Goal: Task Accomplishment & Management: Use online tool/utility

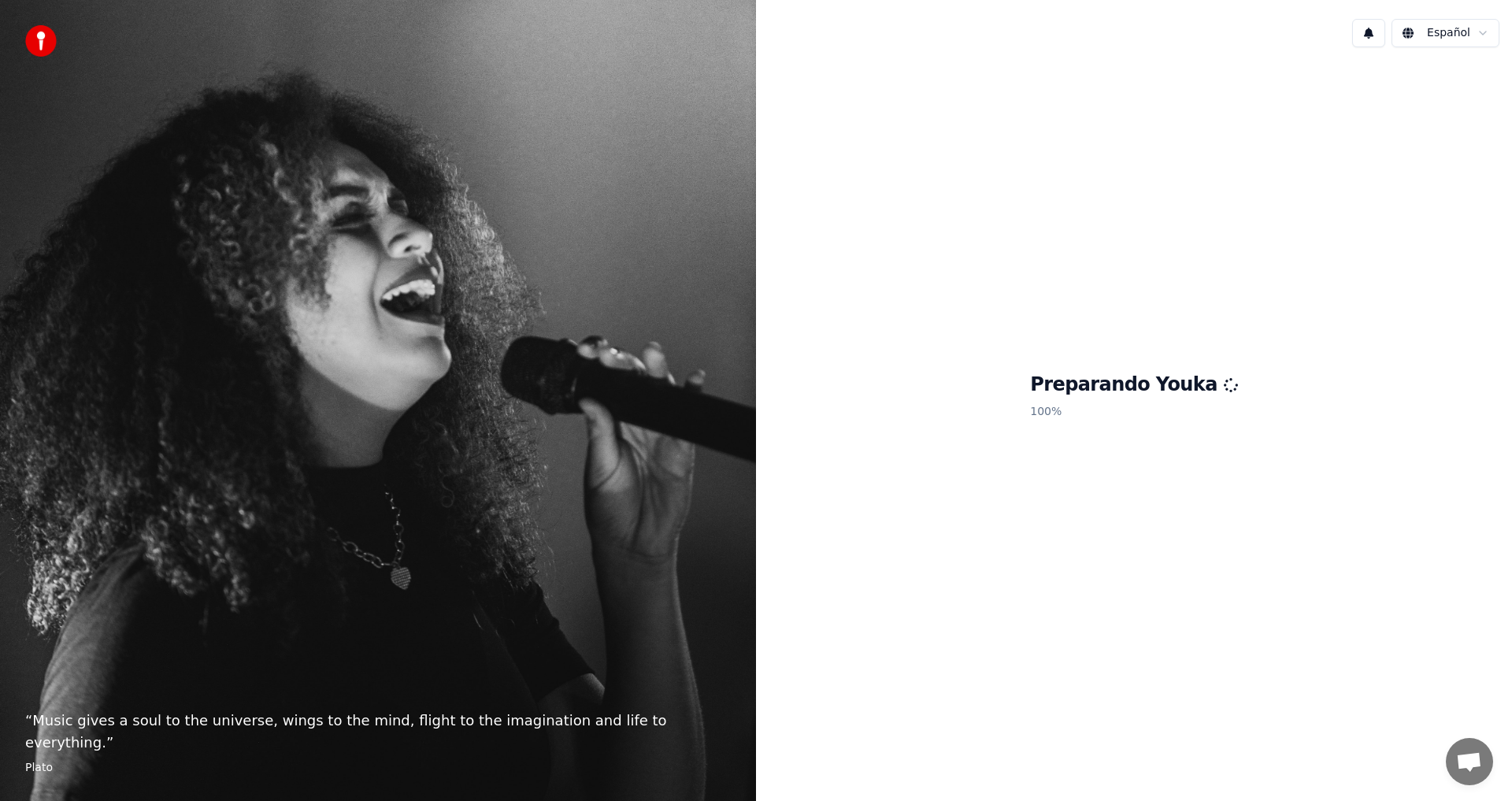
scroll to position [48, 0]
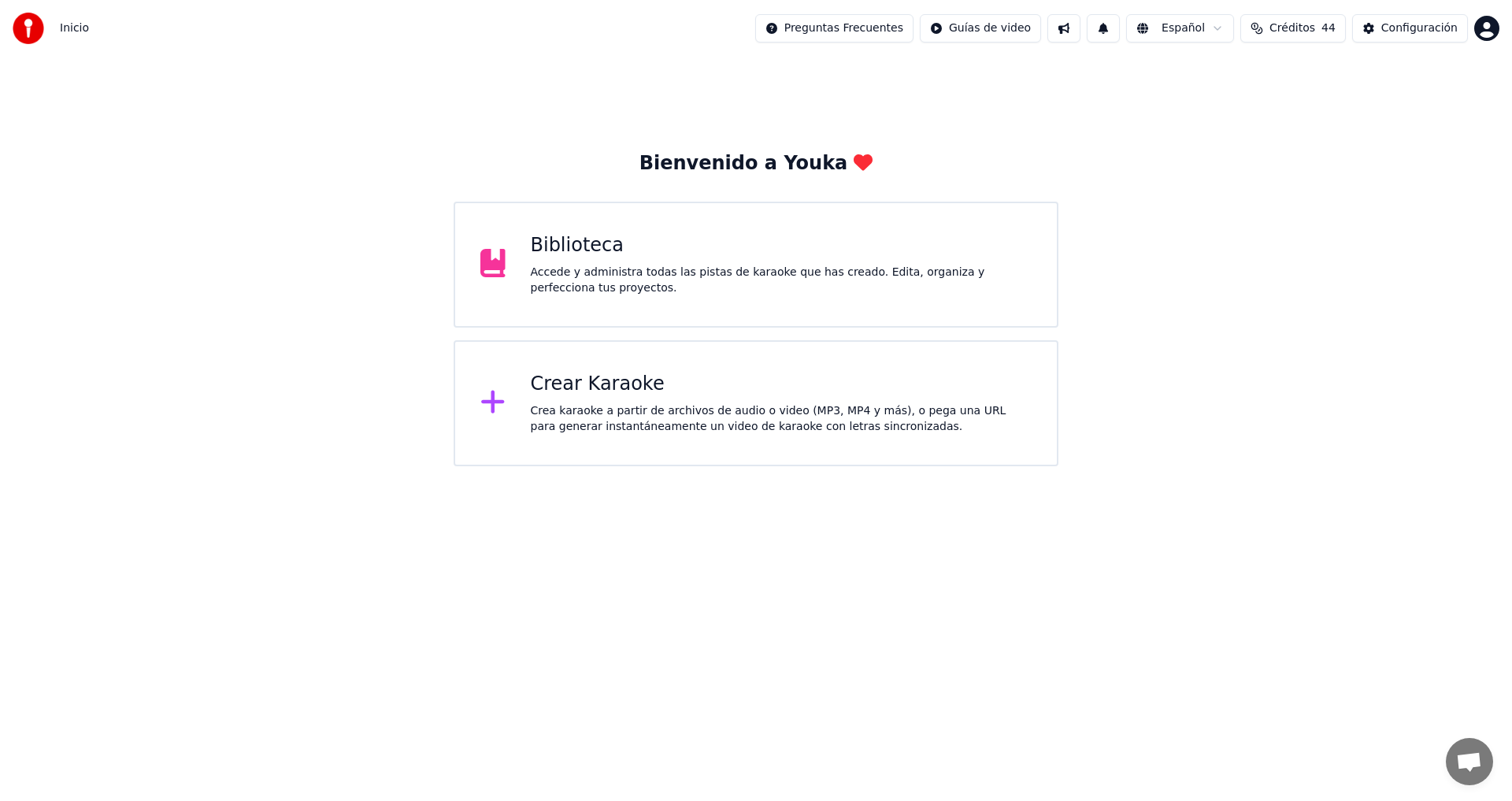
click at [631, 394] on div "Crear Karaoke" at bounding box center [781, 384] width 502 height 25
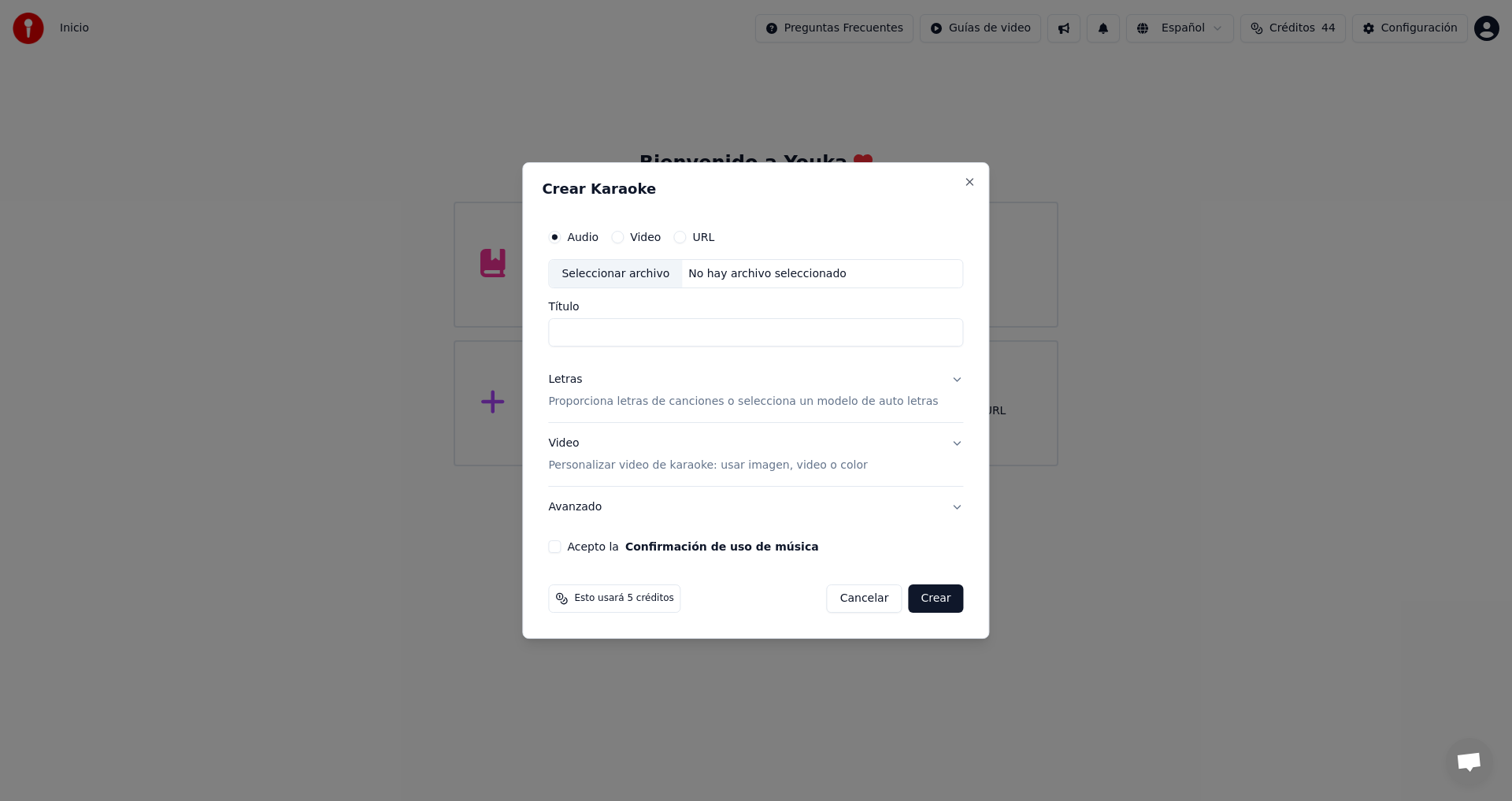
click at [634, 276] on div "Seleccionar archivo" at bounding box center [616, 274] width 133 height 29
click at [777, 340] on input "**********" at bounding box center [756, 333] width 415 height 29
type input "**********"
click at [582, 376] on div "Letras" at bounding box center [566, 380] width 34 height 16
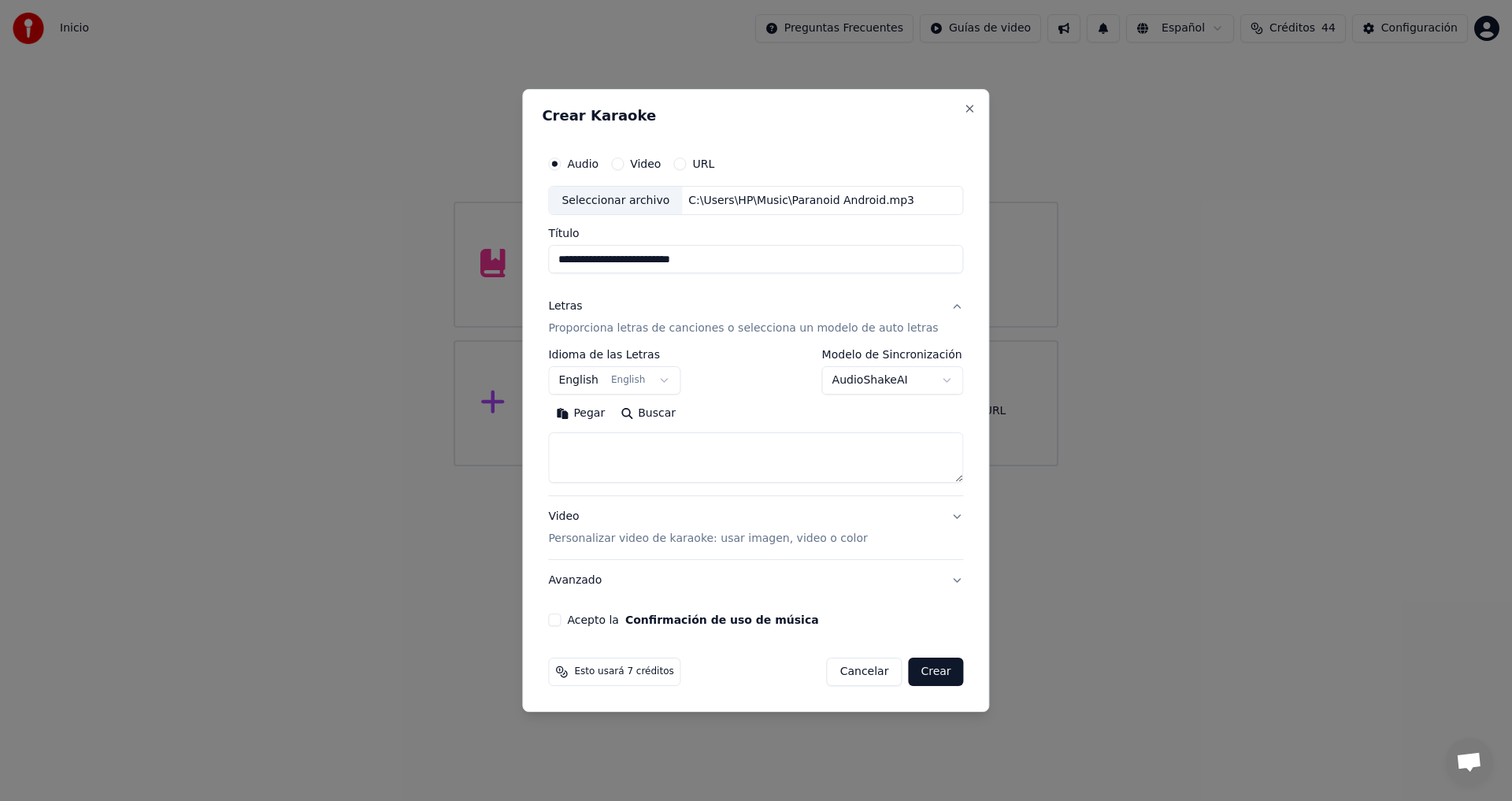
click at [668, 416] on button "Buscar" at bounding box center [648, 414] width 70 height 25
click at [763, 416] on button "Expandir" at bounding box center [735, 414] width 82 height 25
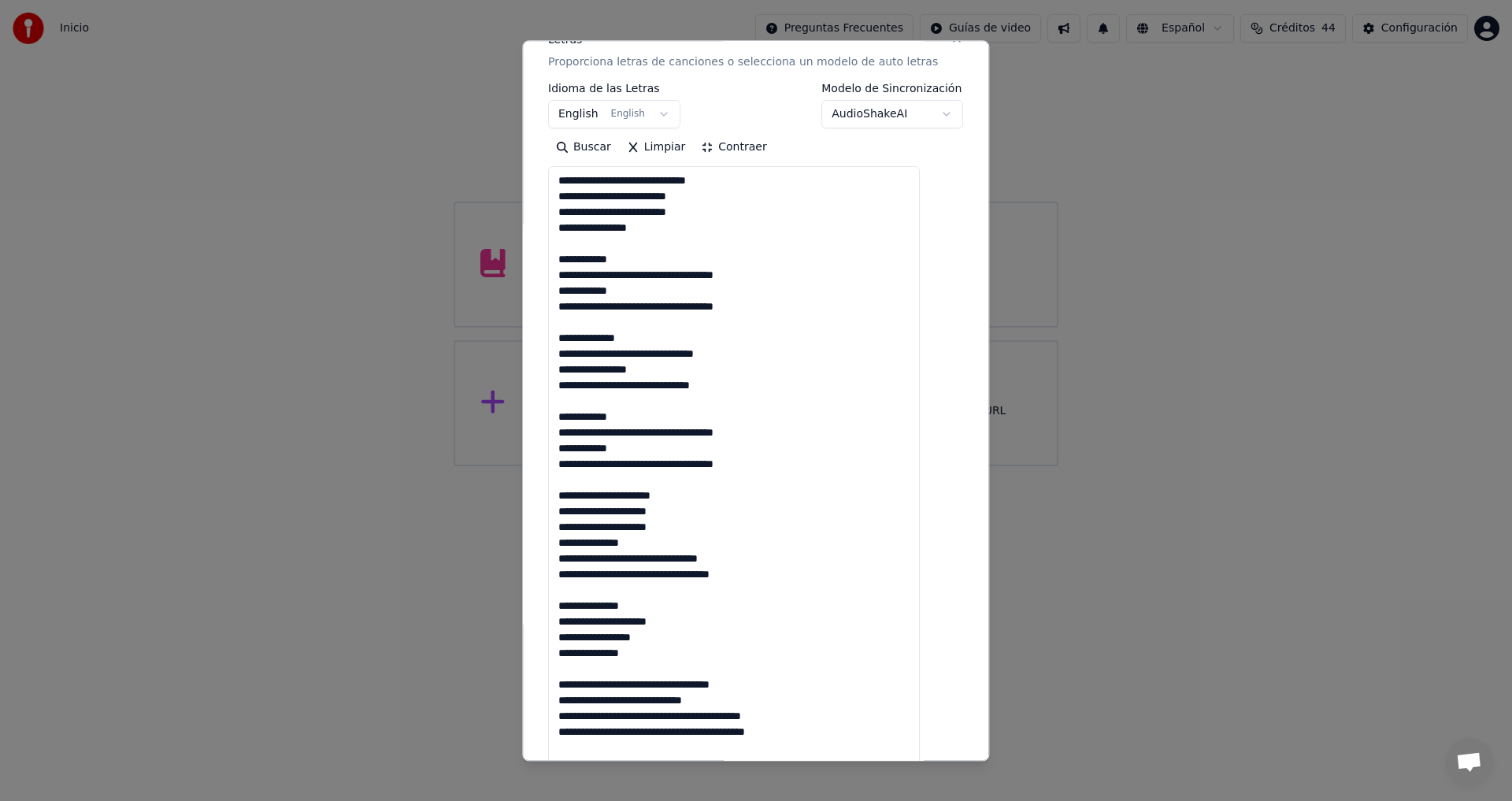
scroll to position [230, 0]
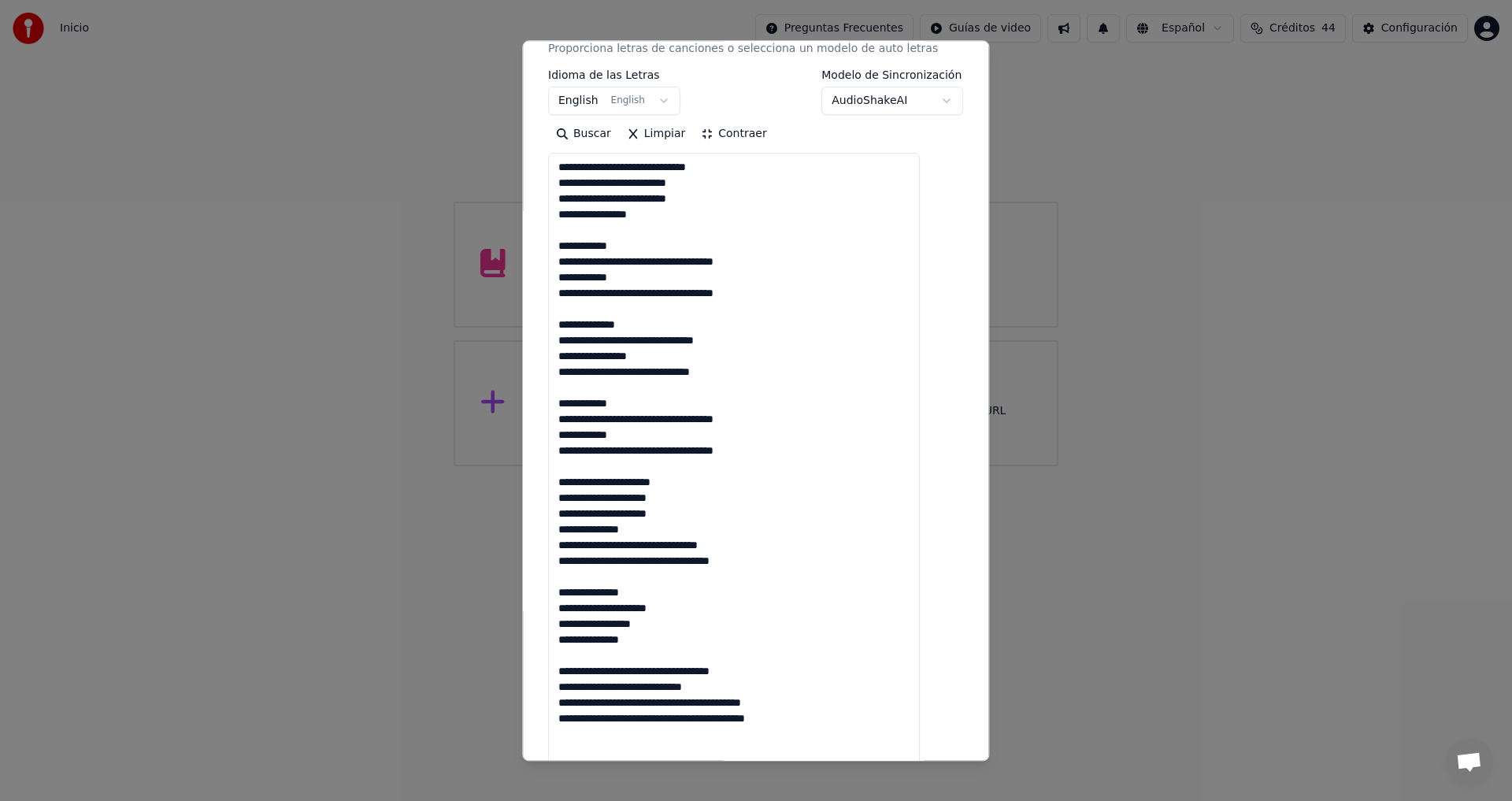
click at [726, 77] on div "**********" at bounding box center [756, 93] width 415 height 46
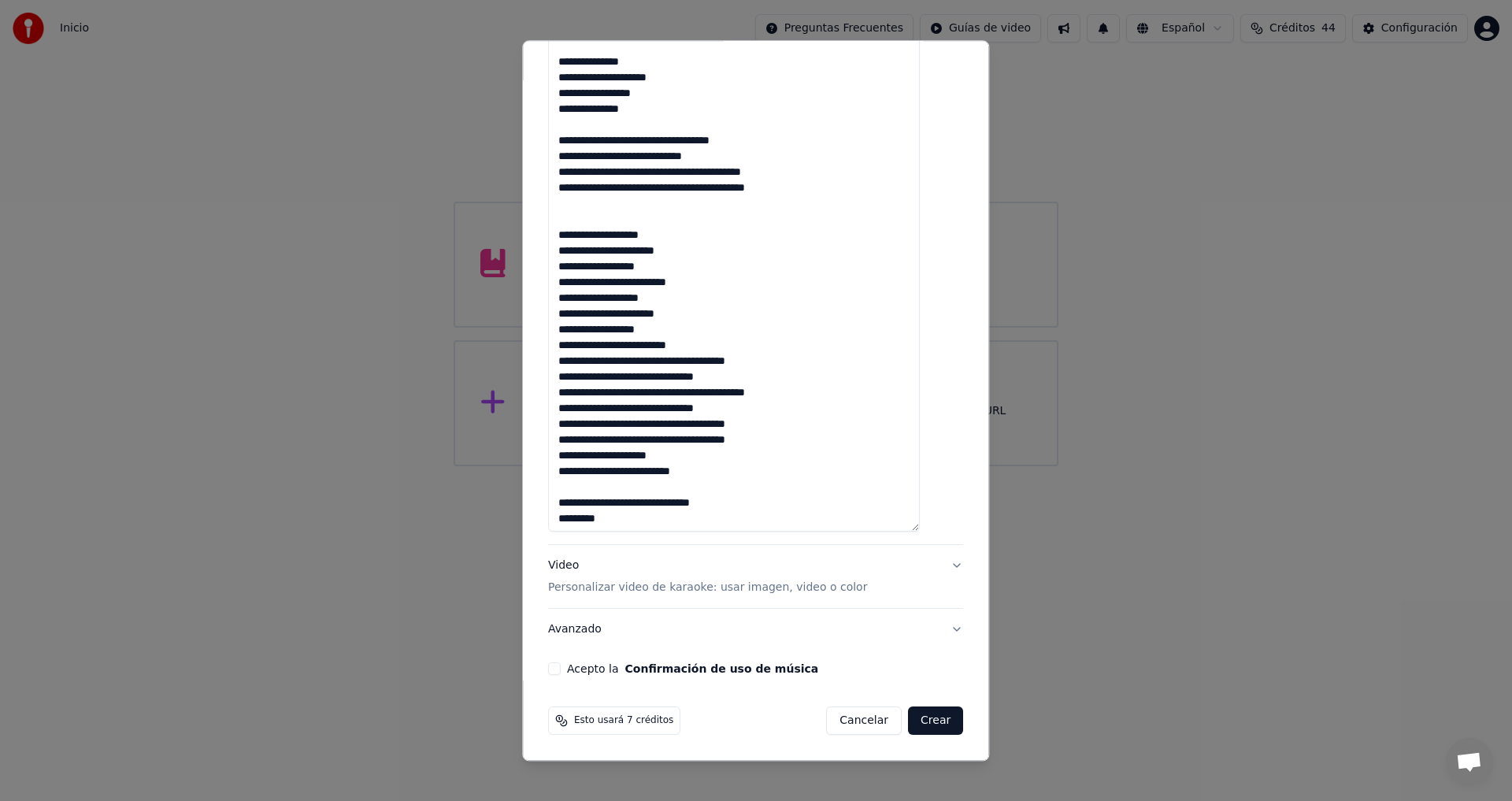
scroll to position [2, 0]
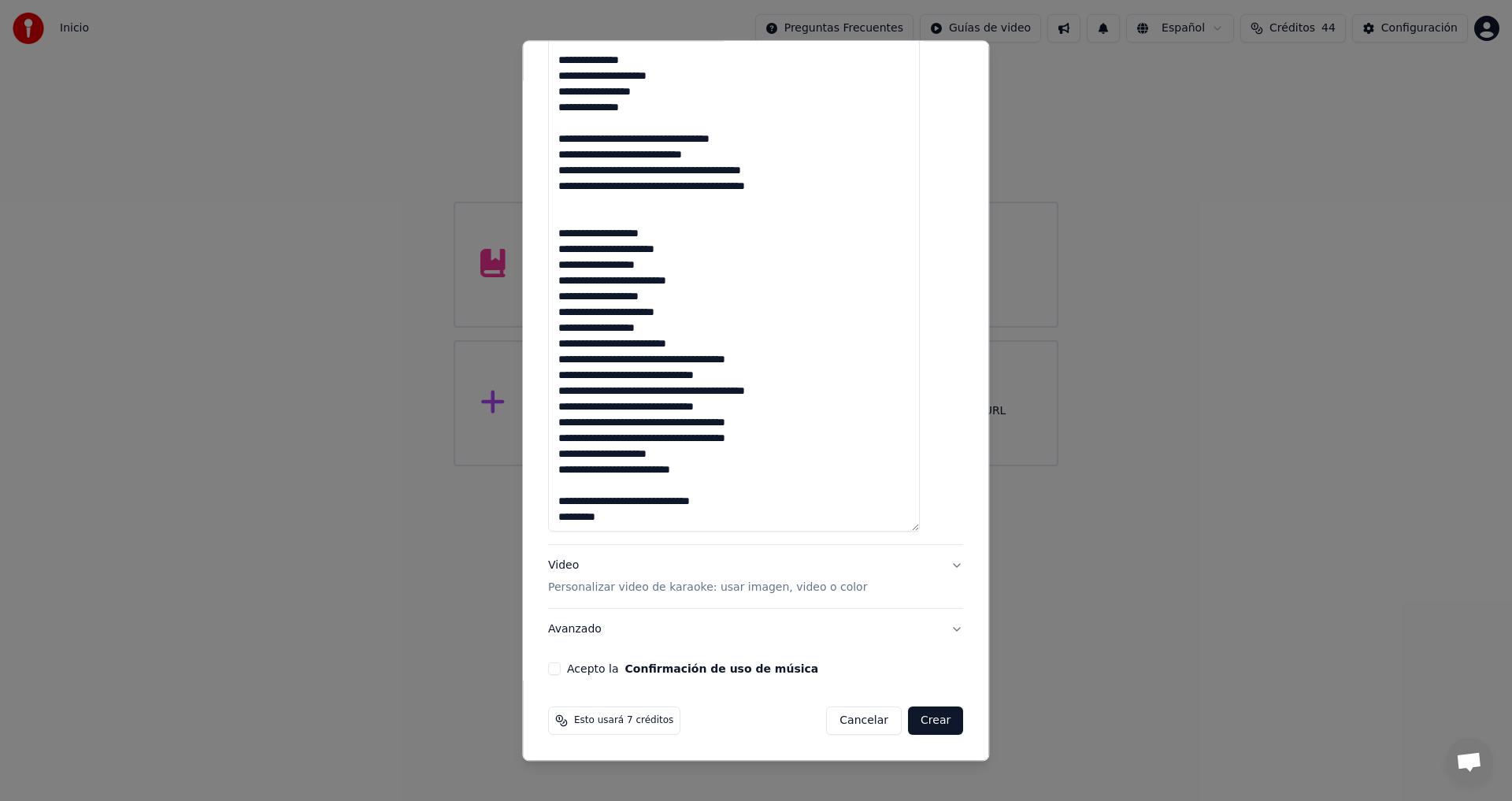
drag, startPoint x: 627, startPoint y: 518, endPoint x: 569, endPoint y: 522, distance: 58.1
click at [569, 522] on textarea at bounding box center [734, 77] width 371 height 910
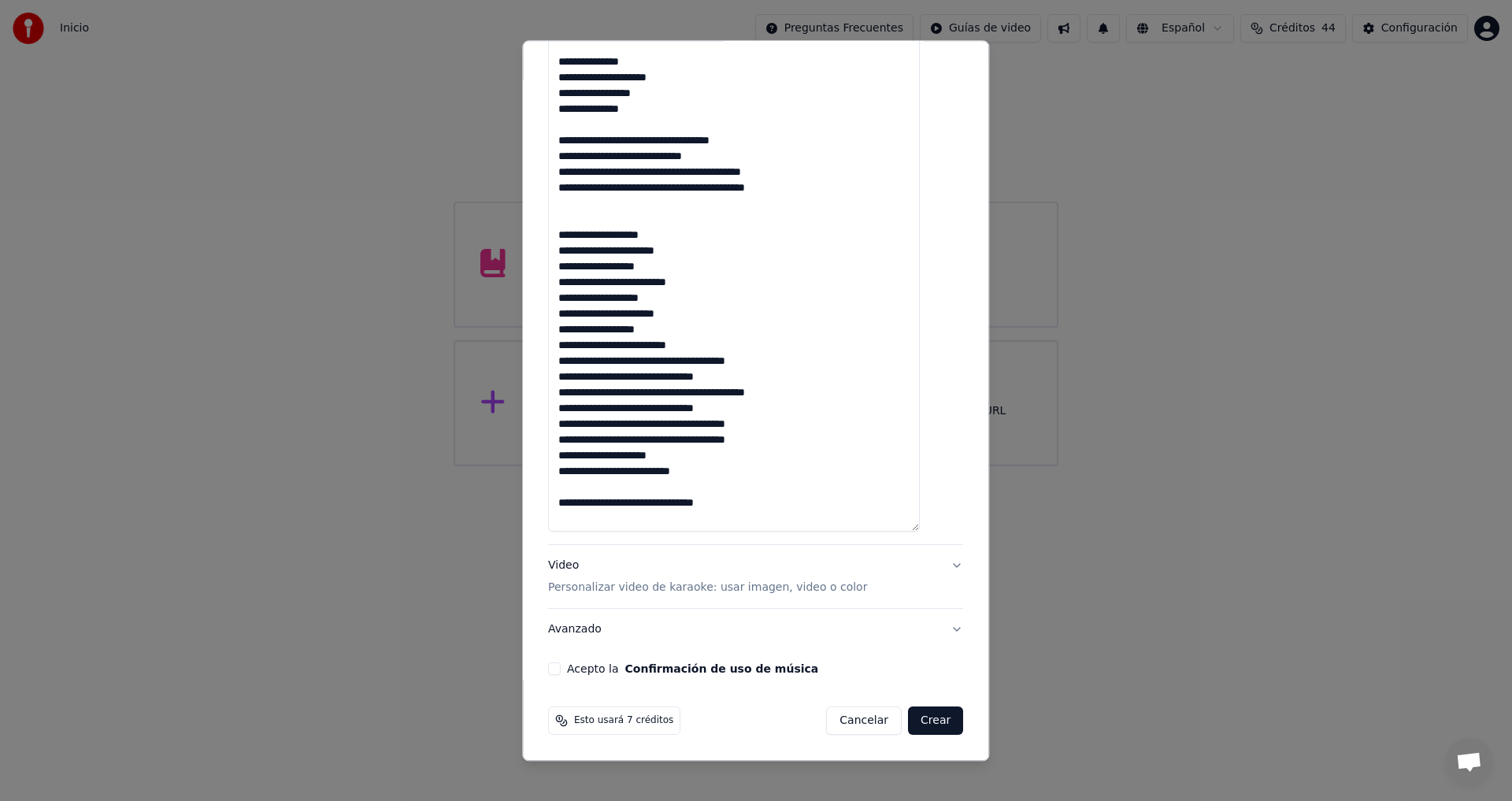
scroll to position [763, 0]
type textarea "**********"
click at [731, 505] on textarea at bounding box center [734, 76] width 371 height 910
click at [597, 587] on p "Personalizar video de karaoke: usar imagen, video o color" at bounding box center [707, 589] width 319 height 16
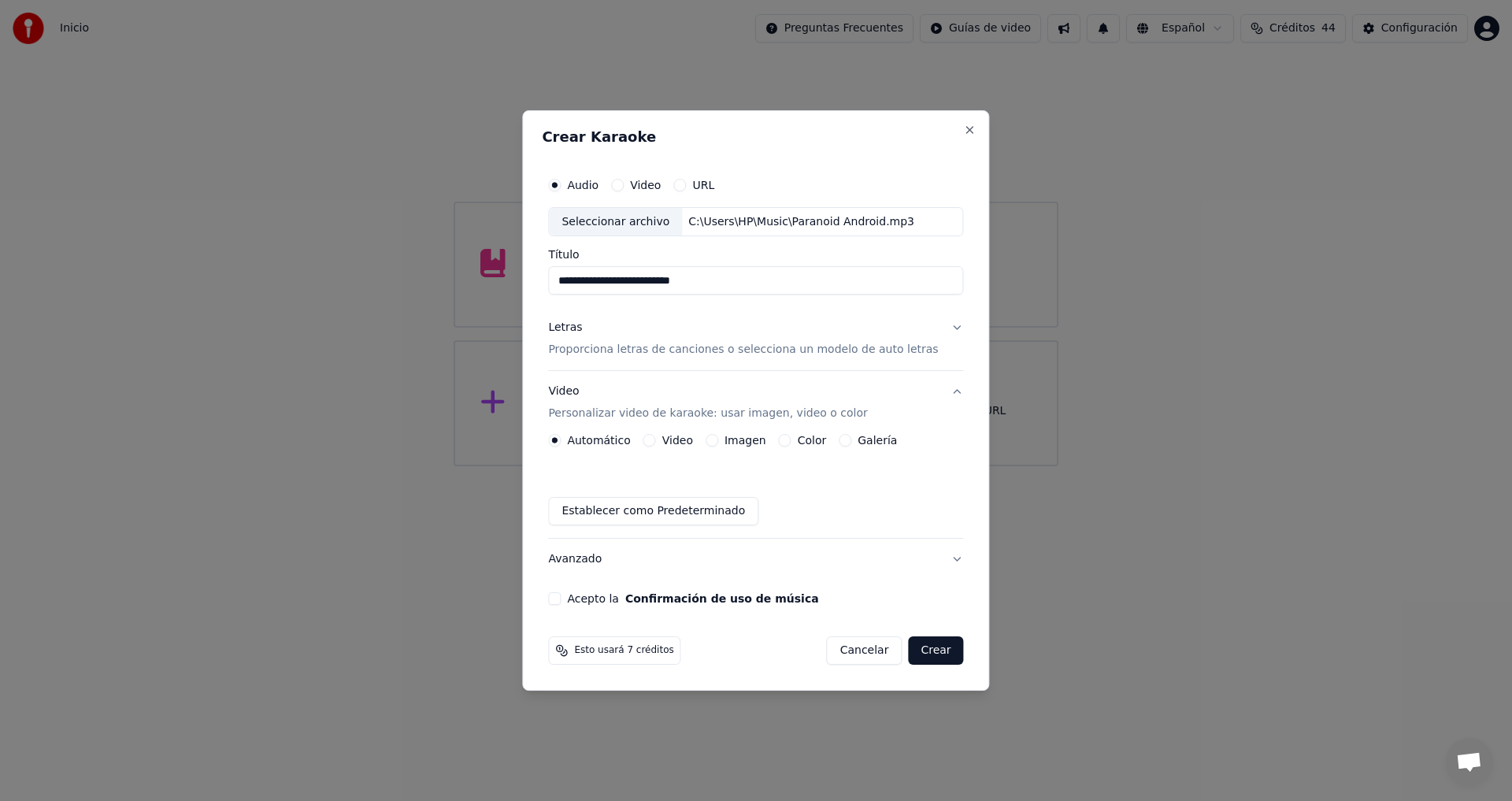
scroll to position [0, 0]
click at [685, 437] on label "Video" at bounding box center [678, 441] width 30 height 11
click at [656, 437] on button "Video" at bounding box center [649, 440] width 12 height 12
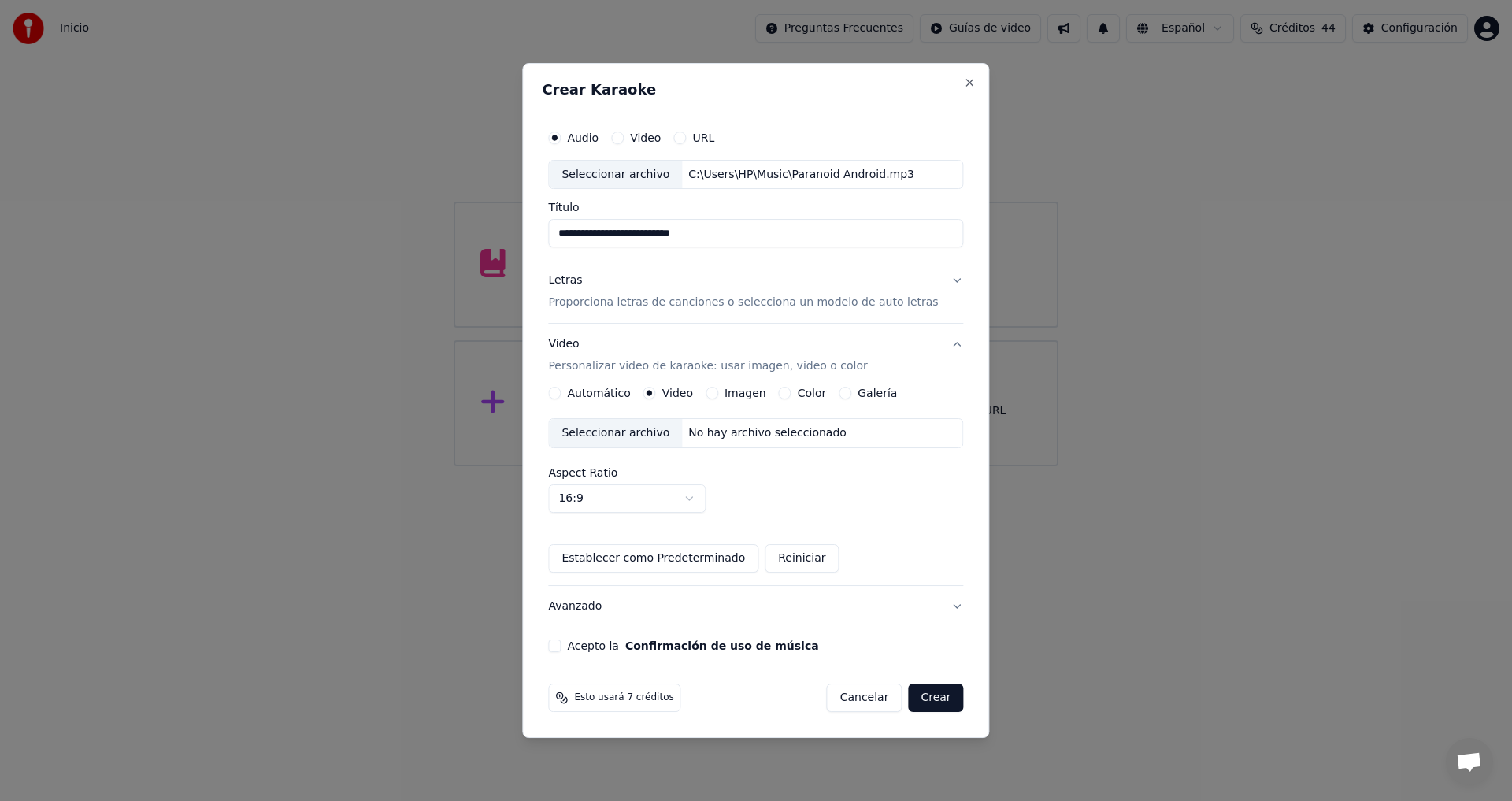
click at [613, 431] on div "Seleccionar archivo" at bounding box center [616, 433] width 133 height 29
click at [561, 646] on button "Acepto la Confirmación de uso de música" at bounding box center [554, 646] width 12 height 12
click at [939, 700] on button "Crear" at bounding box center [936, 698] width 55 height 29
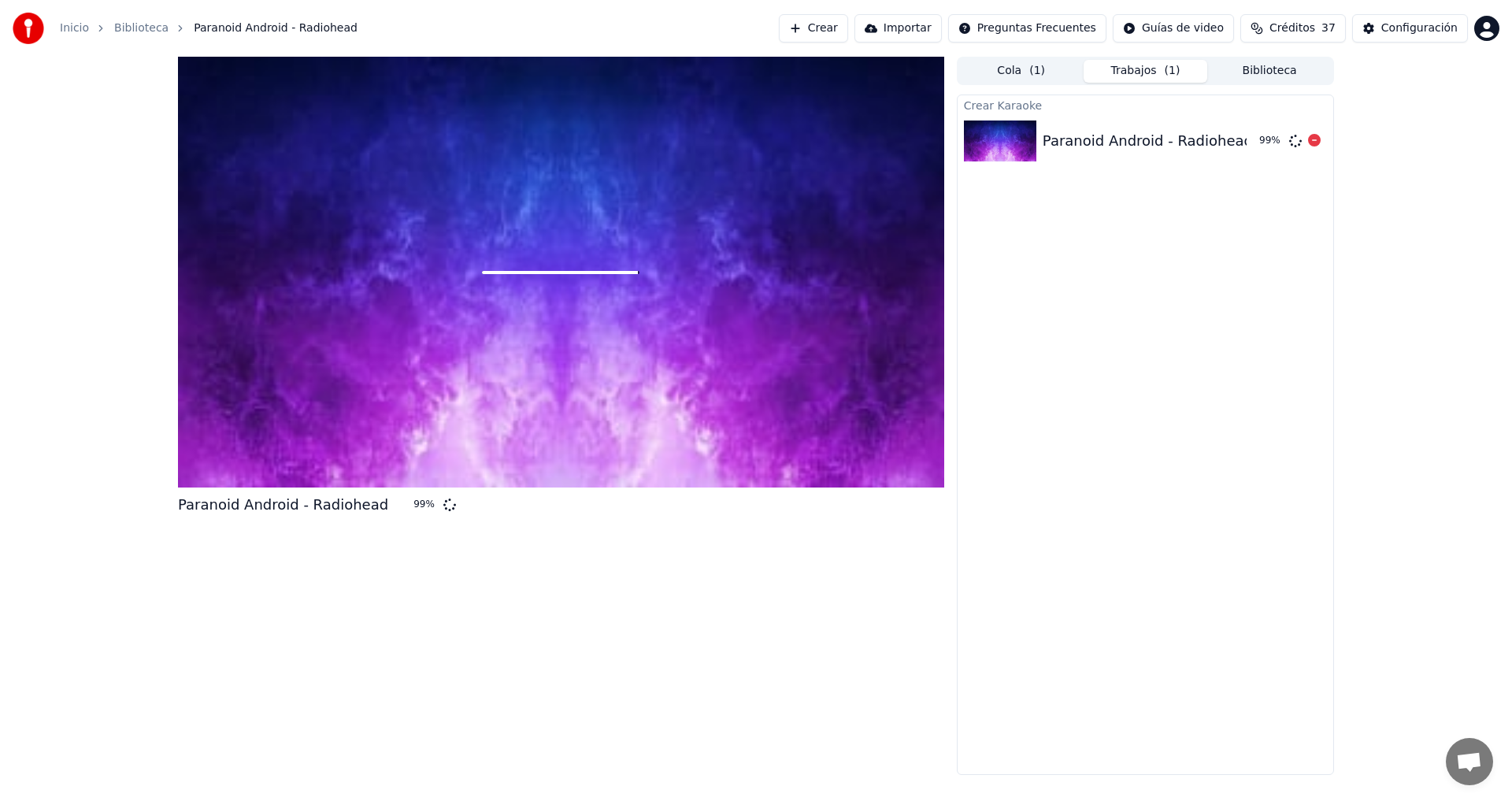
click at [995, 139] on img at bounding box center [1000, 141] width 72 height 41
click at [1130, 137] on div "Paranoid Android - Radiohead" at bounding box center [1147, 140] width 210 height 22
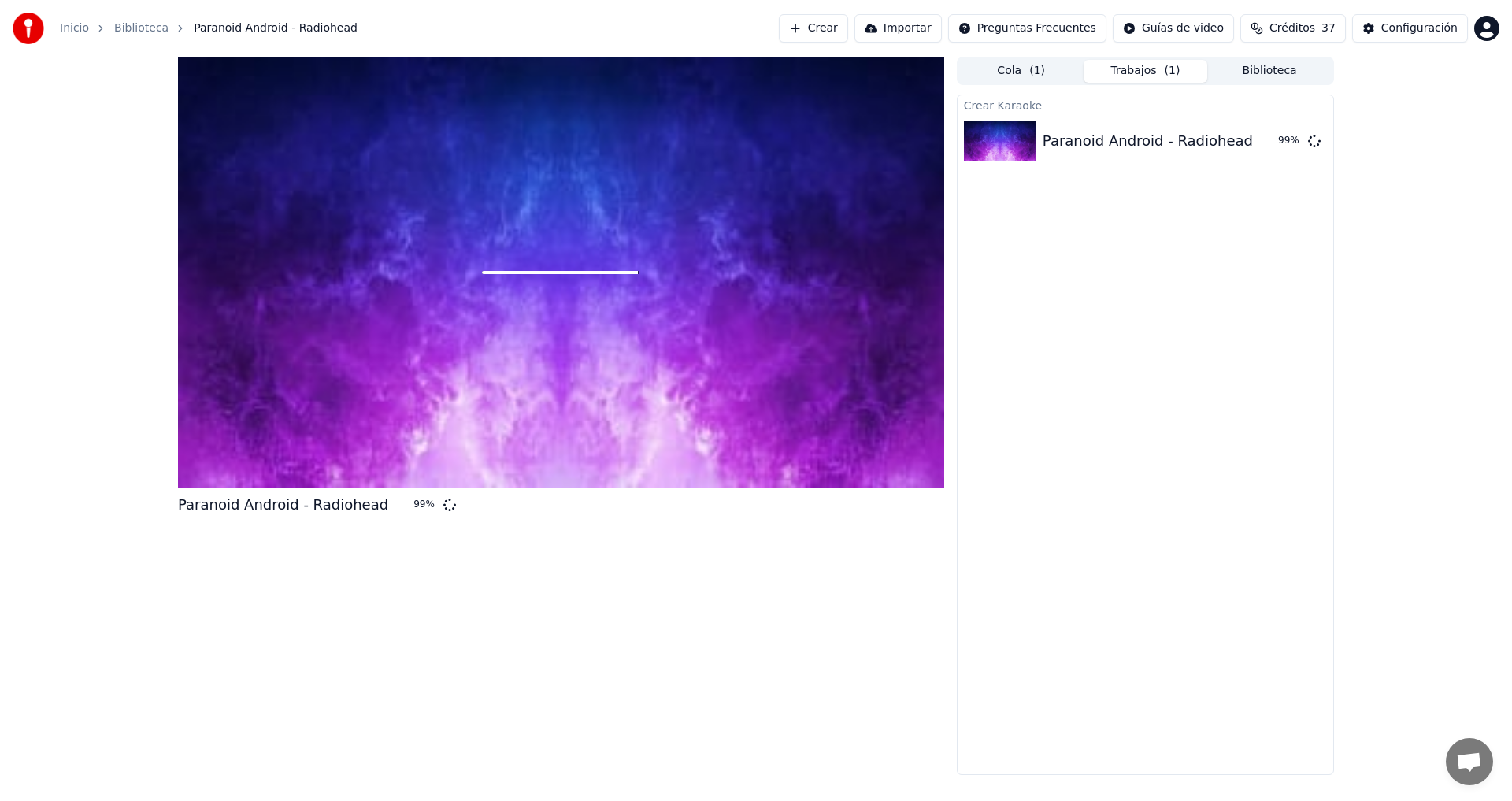
click at [1132, 68] on button "Trabajos ( 1 )" at bounding box center [1145, 71] width 125 height 23
click at [1294, 140] on icon at bounding box center [1295, 141] width 16 height 16
click at [1294, 140] on icon at bounding box center [1296, 141] width 17 height 17
click at [1234, 190] on div "Crear Karaoke Paranoid Android - Radiohead 99 %" at bounding box center [1145, 434] width 377 height 681
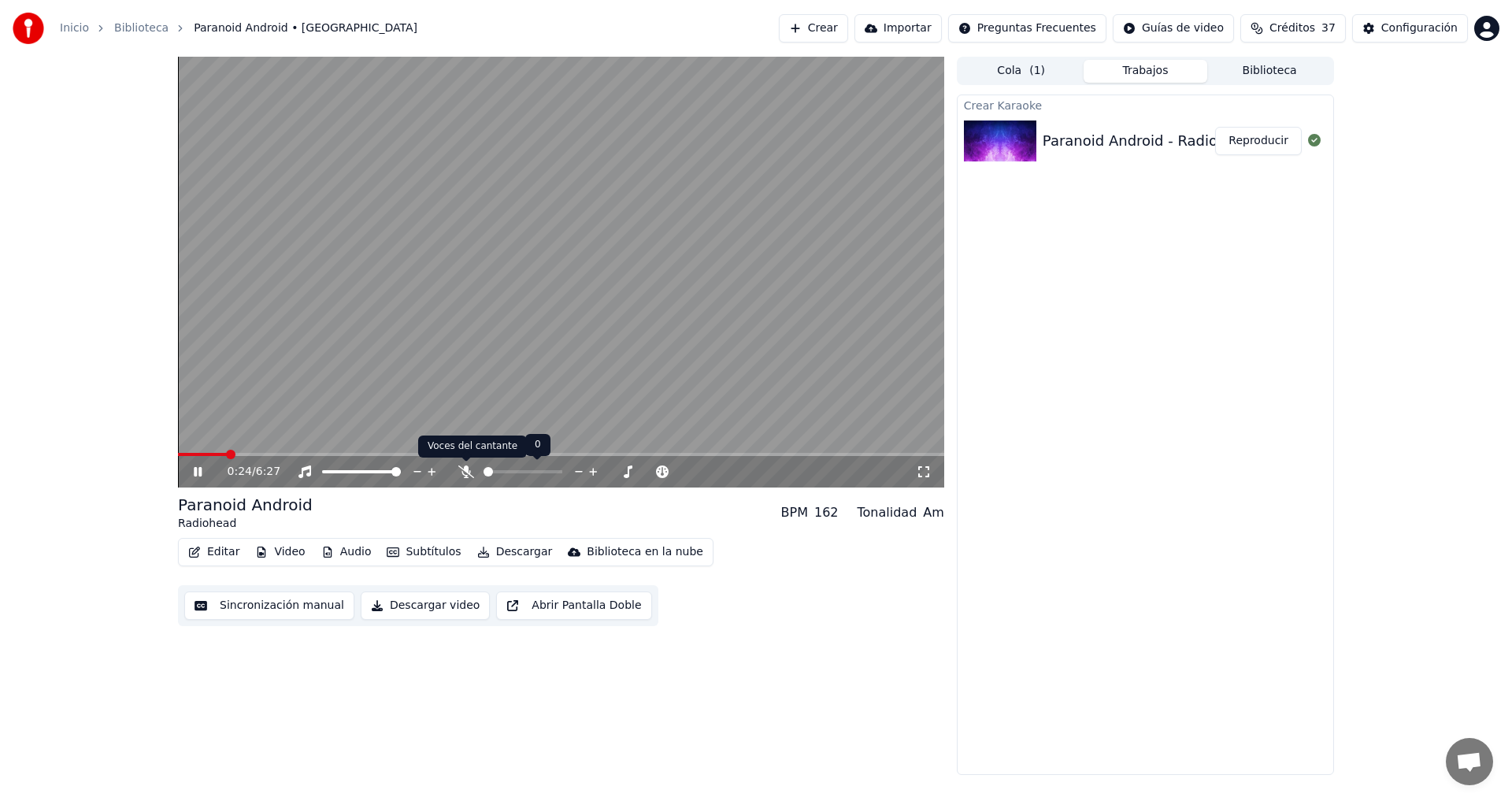
click at [467, 471] on icon at bounding box center [466, 471] width 16 height 12
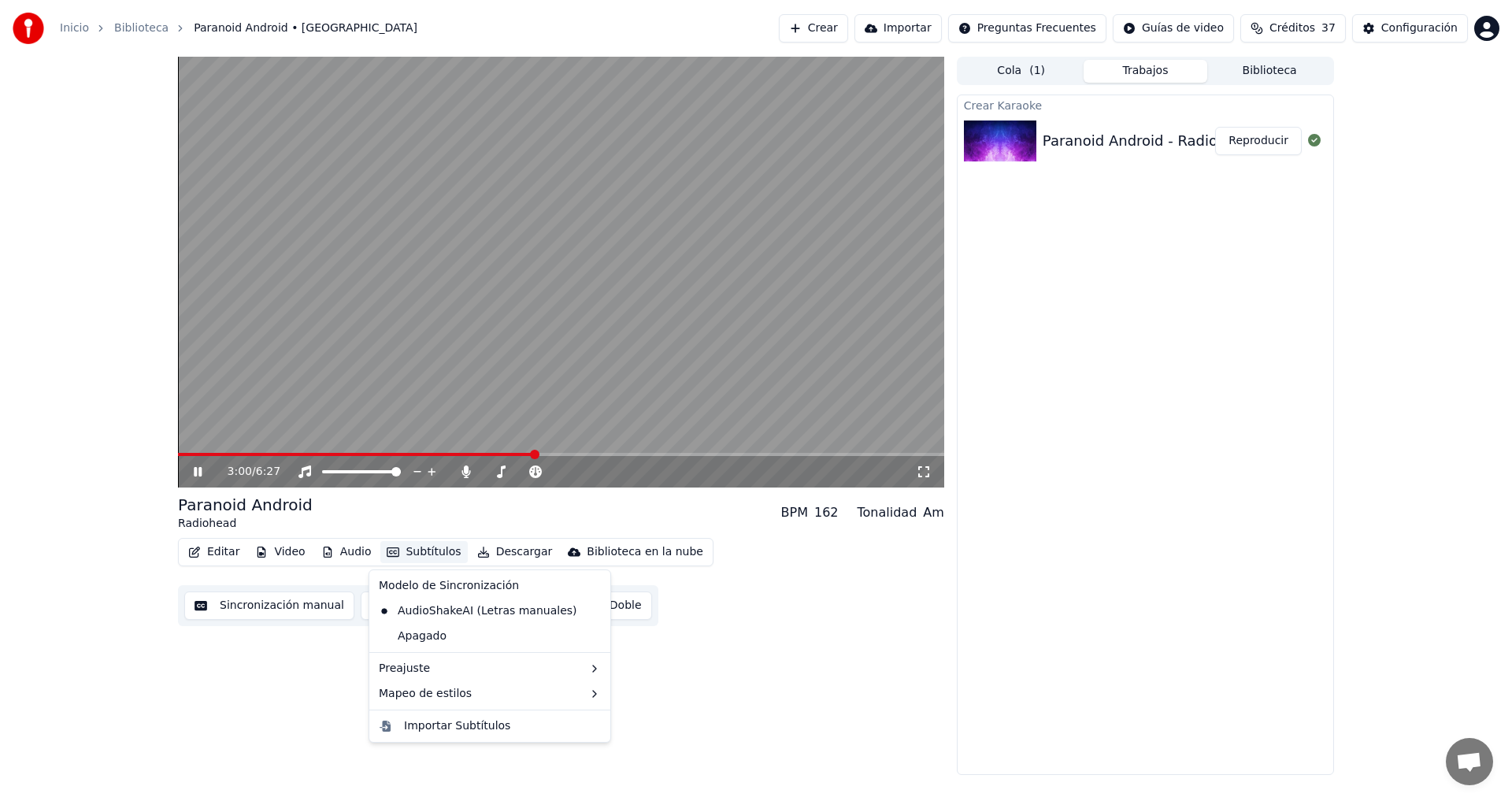
click at [421, 553] on button "Subtítulos" at bounding box center [424, 551] width 87 height 22
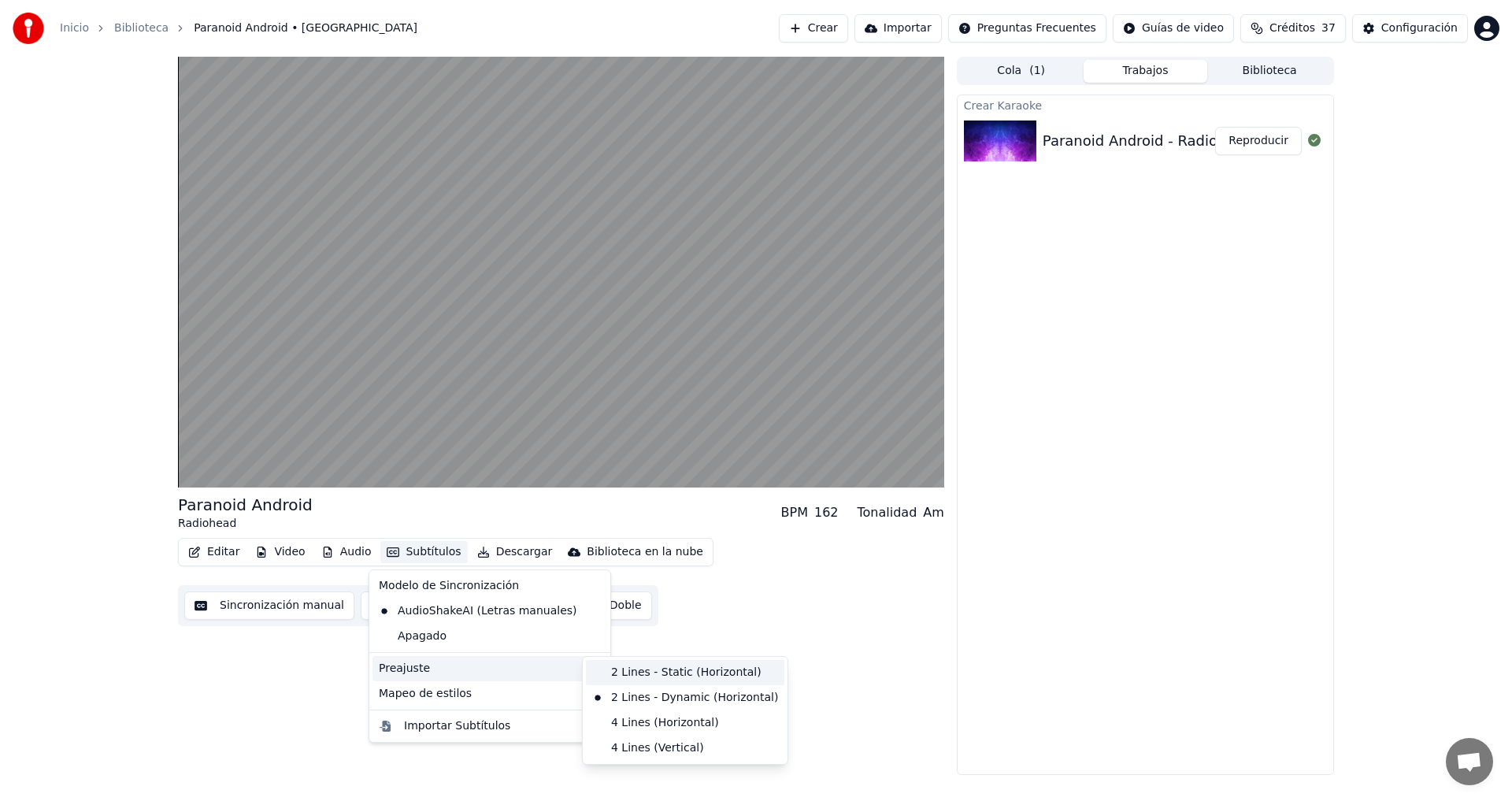
click at [641, 675] on div "2 Lines - Static (Horizontal)" at bounding box center [685, 672] width 198 height 25
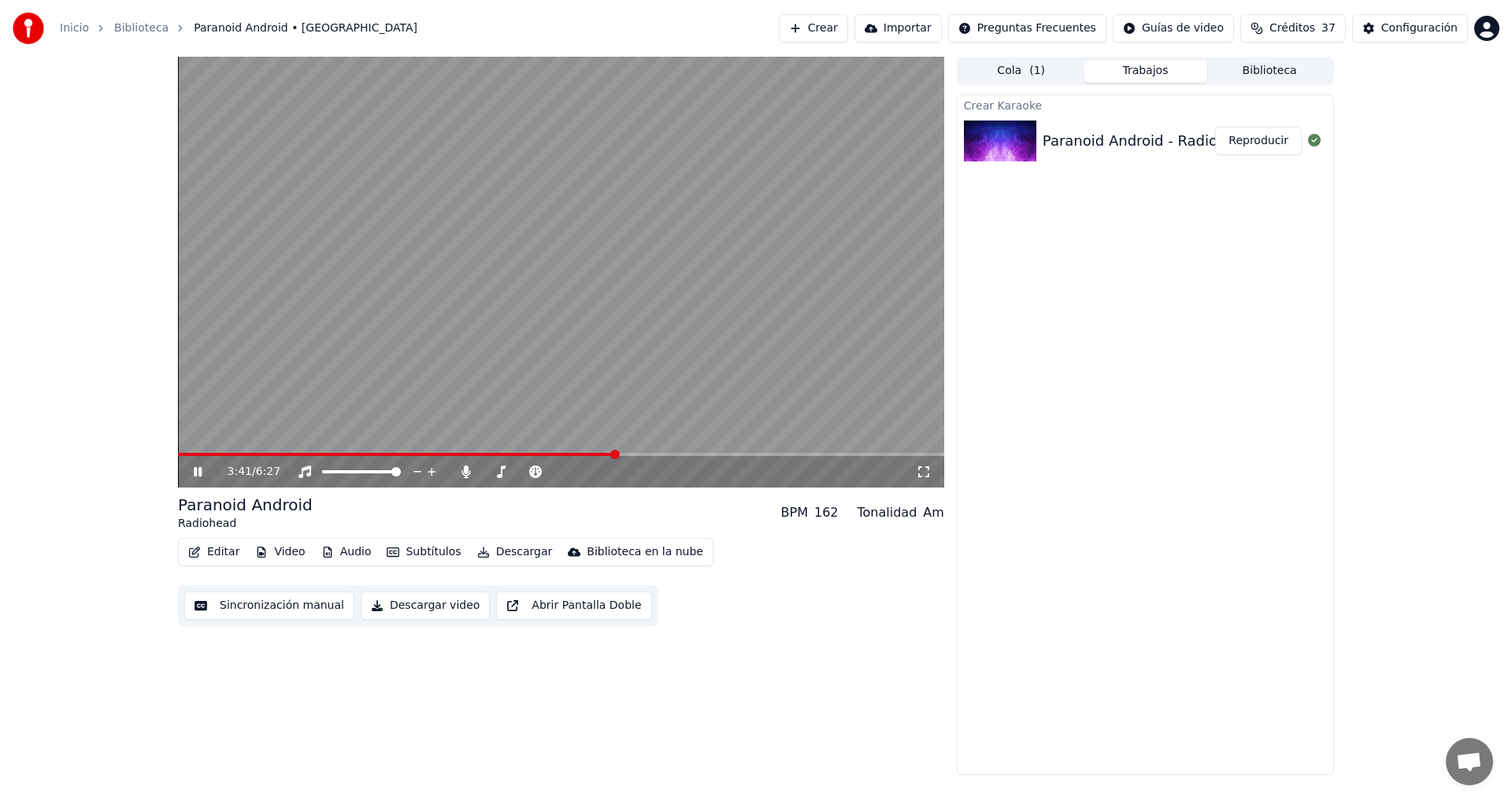
click at [400, 548] on button "Subtítulos" at bounding box center [424, 551] width 87 height 22
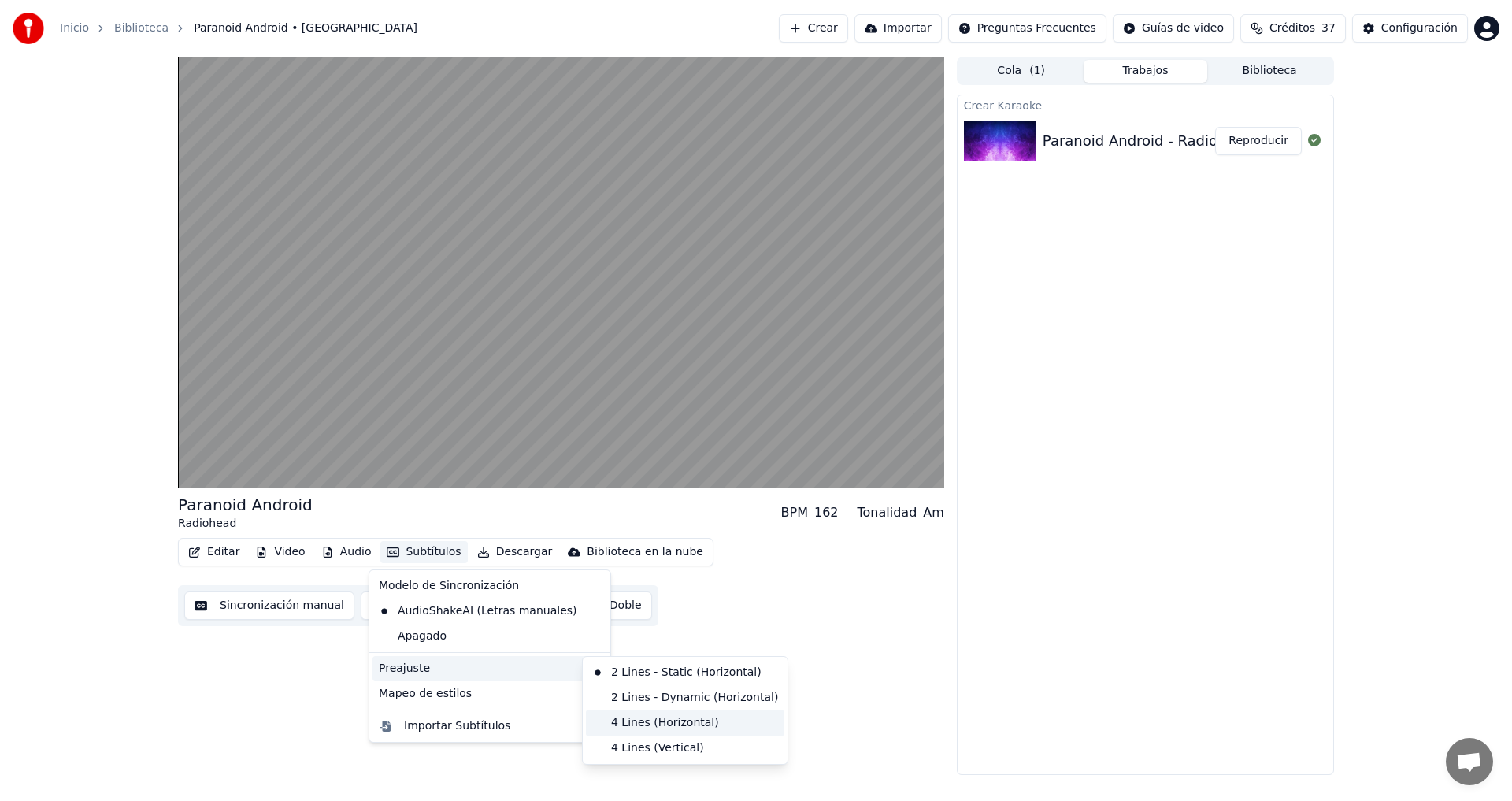
click at [668, 725] on div "4 Lines (Horizontal)" at bounding box center [685, 723] width 198 height 25
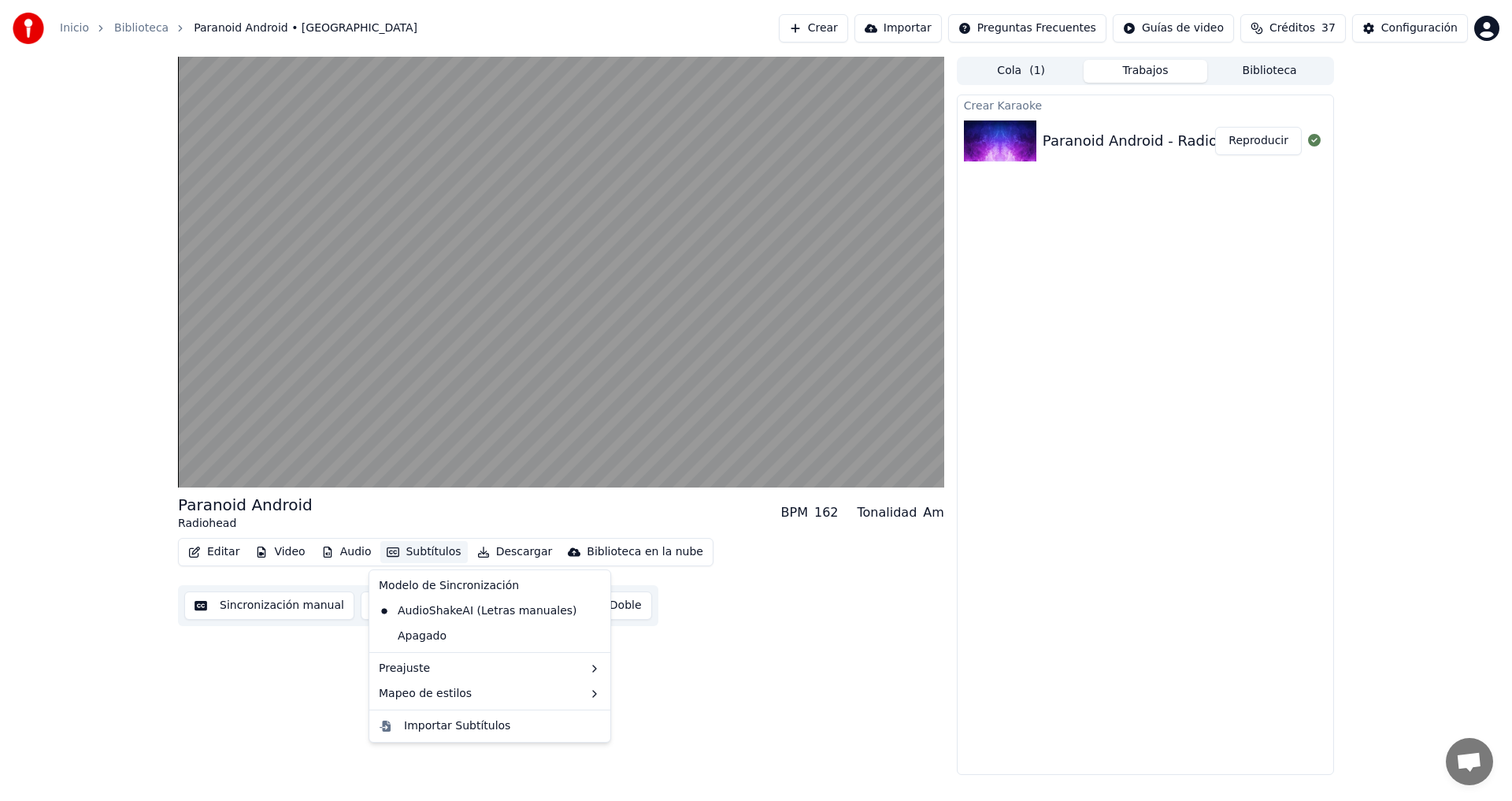
click at [407, 548] on button "Subtítulos" at bounding box center [424, 551] width 87 height 22
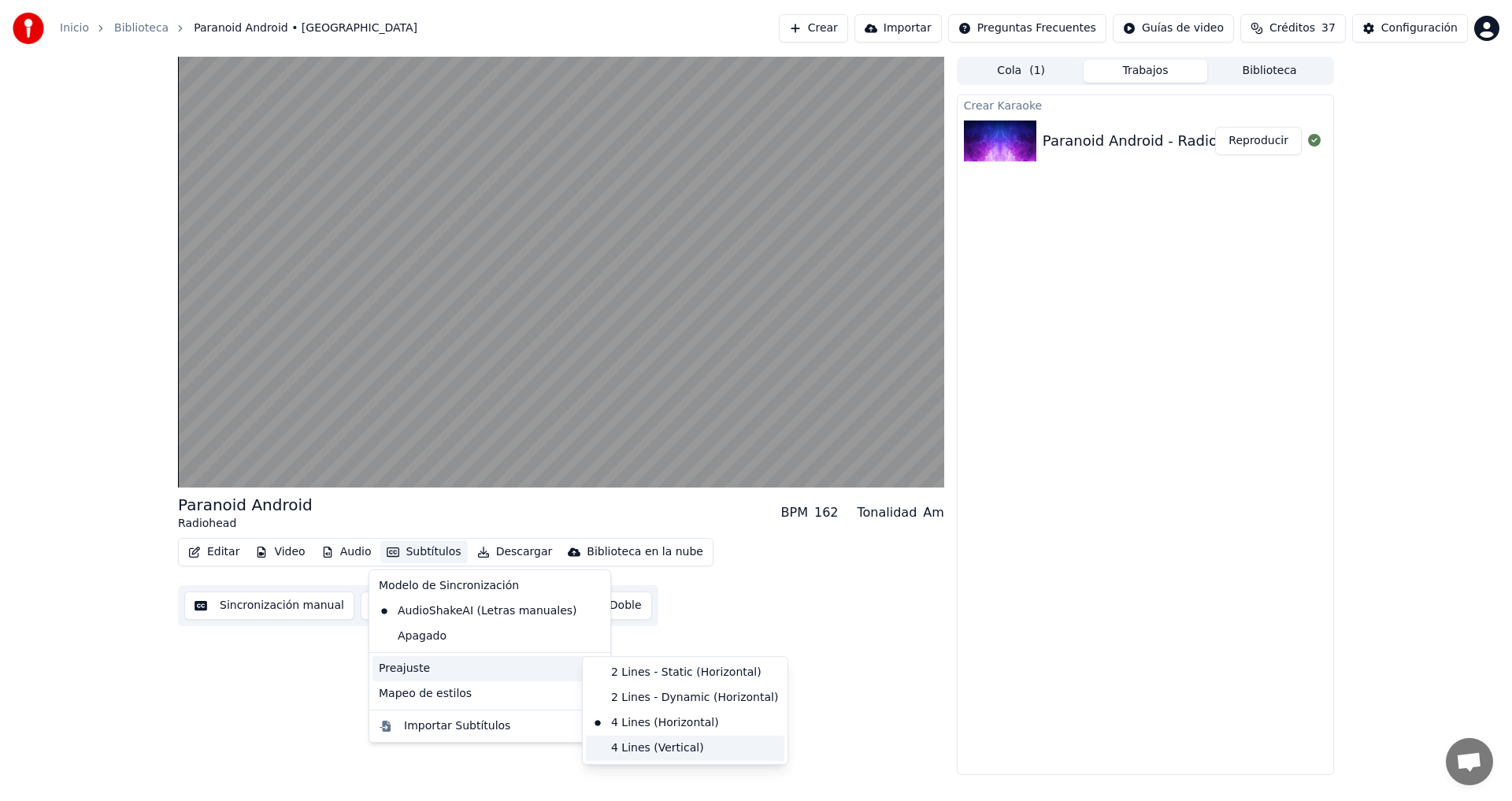
click at [667, 750] on div "4 Lines (Vertical)" at bounding box center [685, 749] width 198 height 25
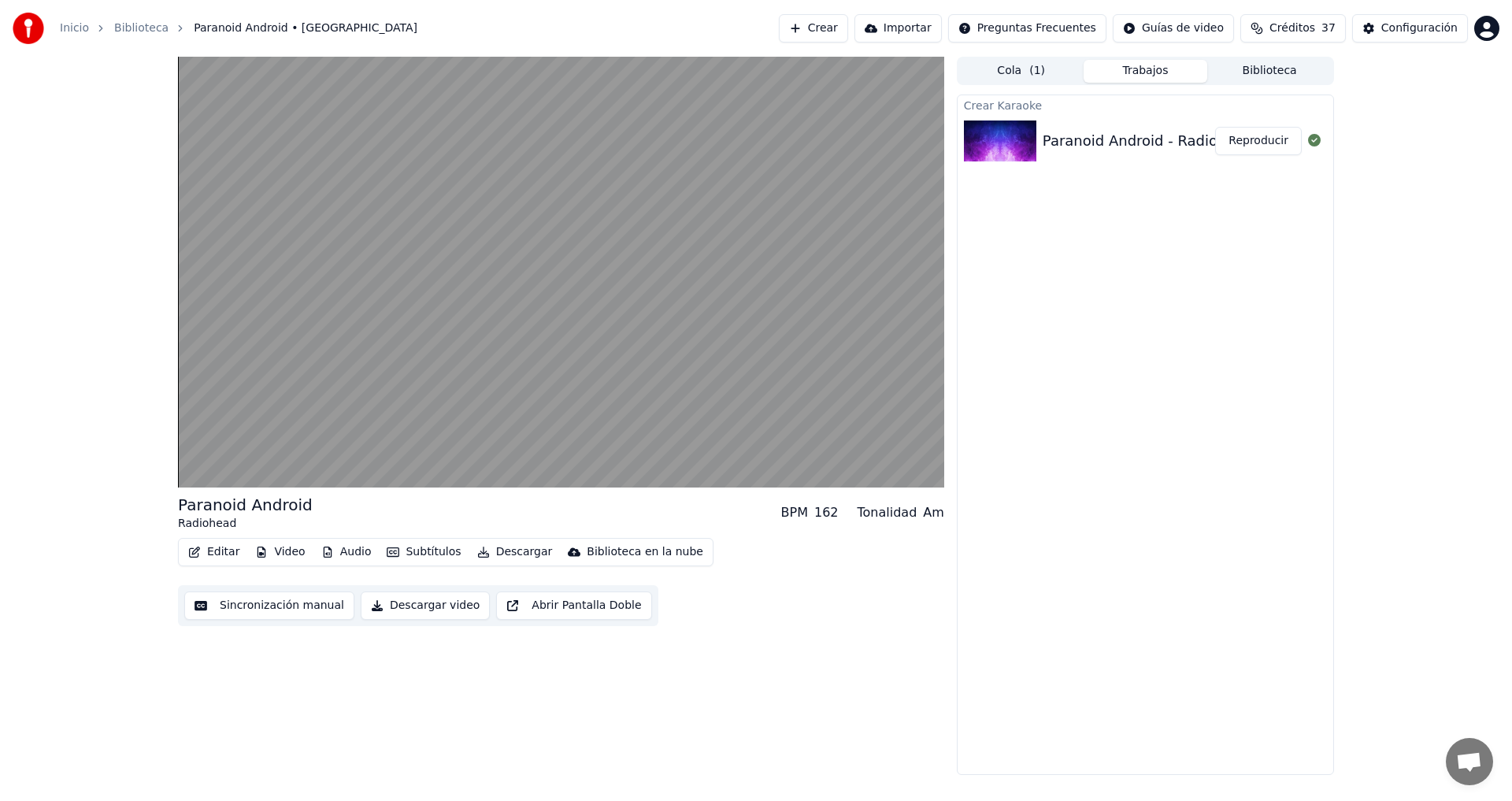
click at [414, 551] on button "Subtítulos" at bounding box center [424, 551] width 87 height 22
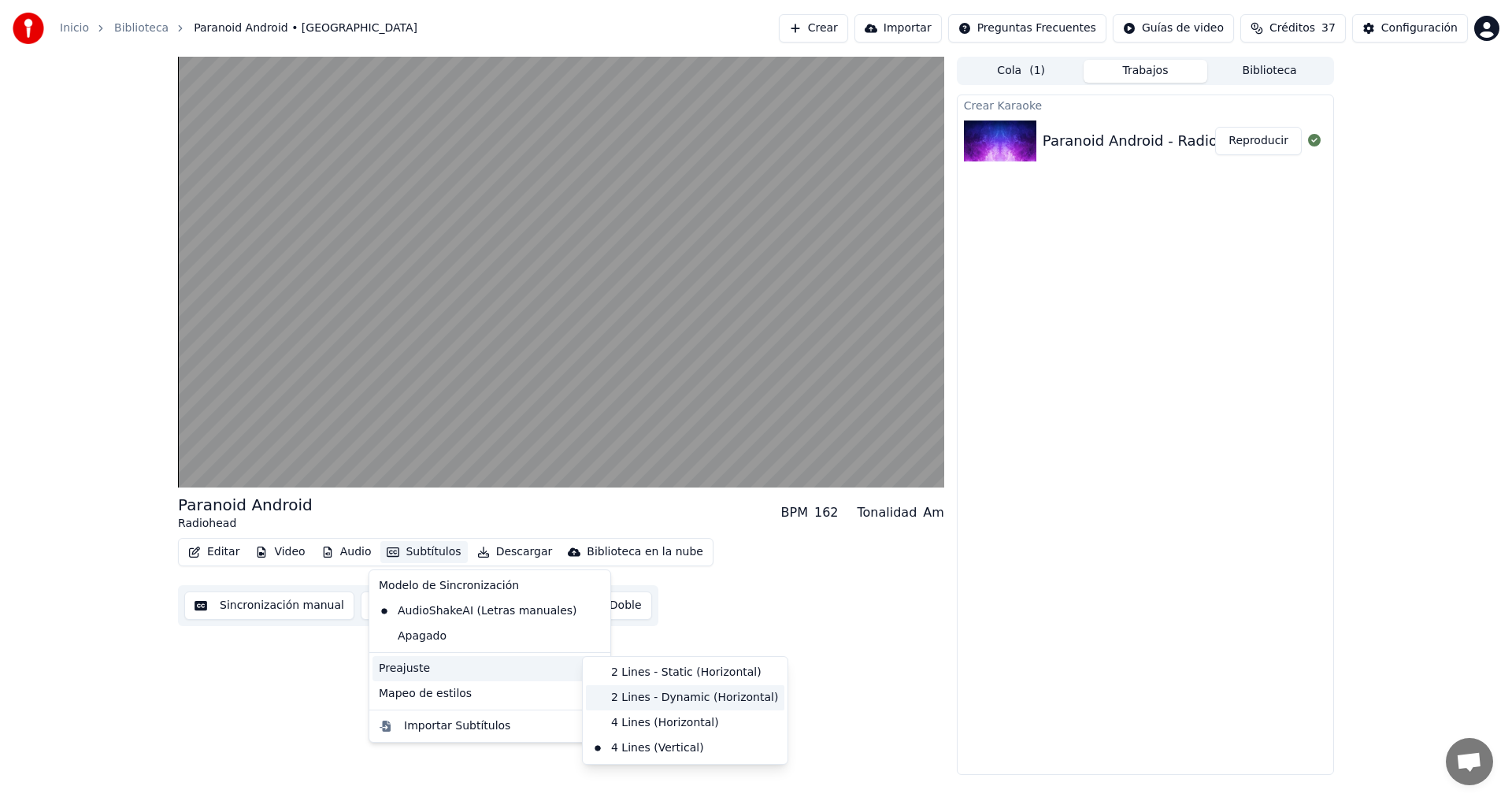
click at [678, 700] on div "2 Lines - Dynamic (Horizontal)" at bounding box center [685, 698] width 198 height 25
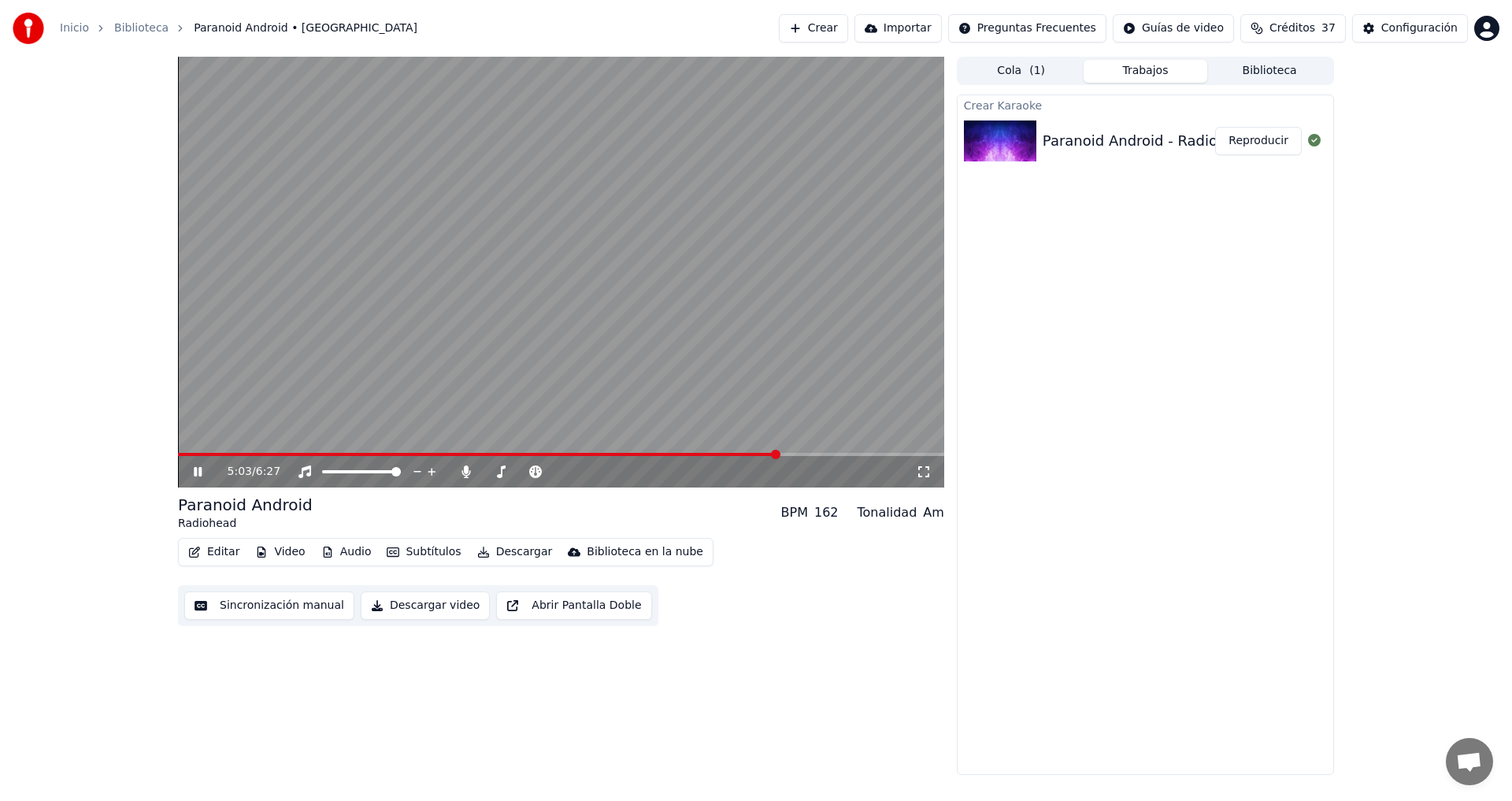
click at [198, 471] on icon at bounding box center [209, 471] width 37 height 12
